Goal: Task Accomplishment & Management: Use online tool/utility

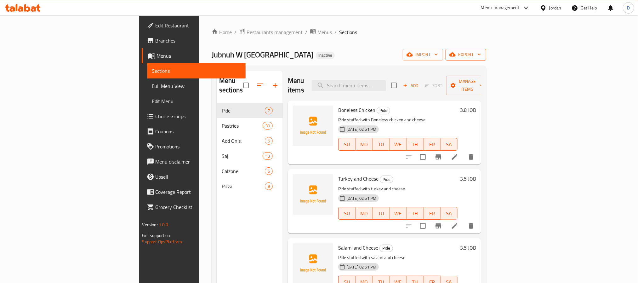
click at [481, 55] on span "export" at bounding box center [466, 55] width 31 height 8
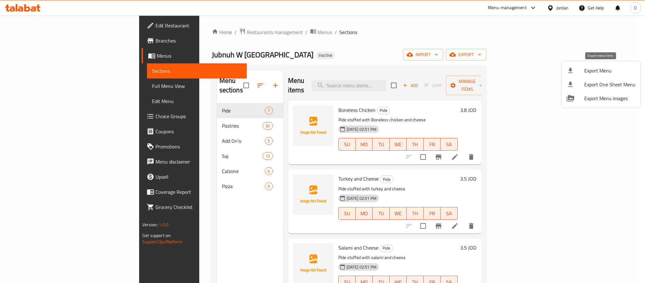
click at [591, 71] on span "Export Menu" at bounding box center [610, 71] width 51 height 8
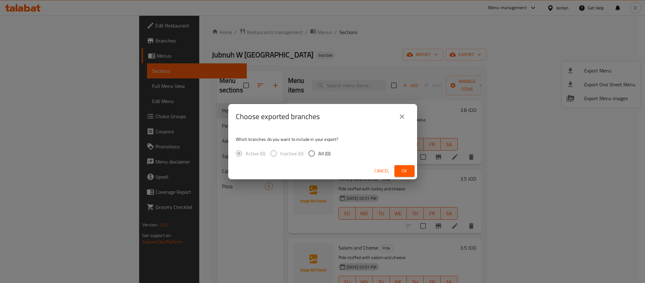
click at [412, 171] on button "Ok" at bounding box center [405, 171] width 20 height 12
click at [399, 163] on div "Cancel Ok" at bounding box center [322, 171] width 189 height 17
click at [399, 166] on button "Ok" at bounding box center [405, 171] width 20 height 12
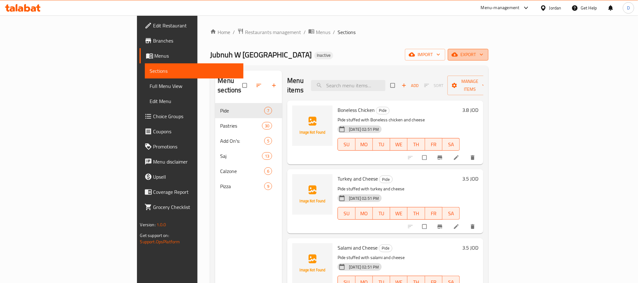
click at [484, 52] on span "export" at bounding box center [468, 55] width 31 height 8
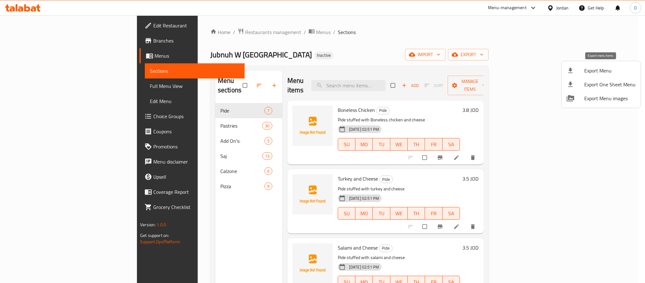
click at [585, 69] on span "Export Menu" at bounding box center [610, 71] width 51 height 8
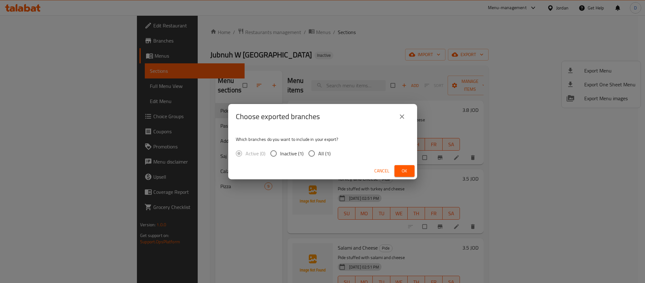
click at [409, 170] on span "Ok" at bounding box center [405, 171] width 10 height 8
